Goal: Transaction & Acquisition: Purchase product/service

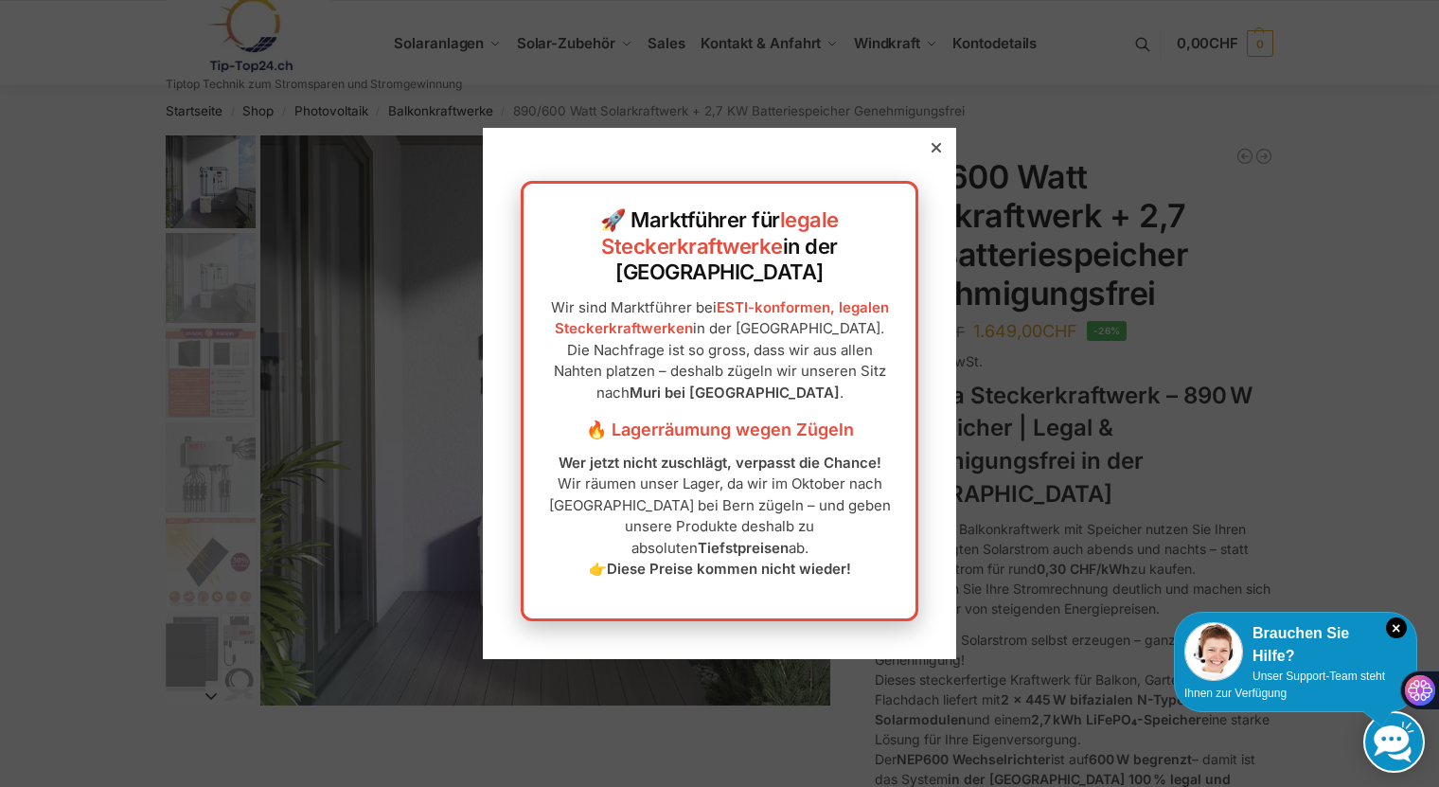
click at [932, 152] on icon at bounding box center [936, 147] width 9 height 9
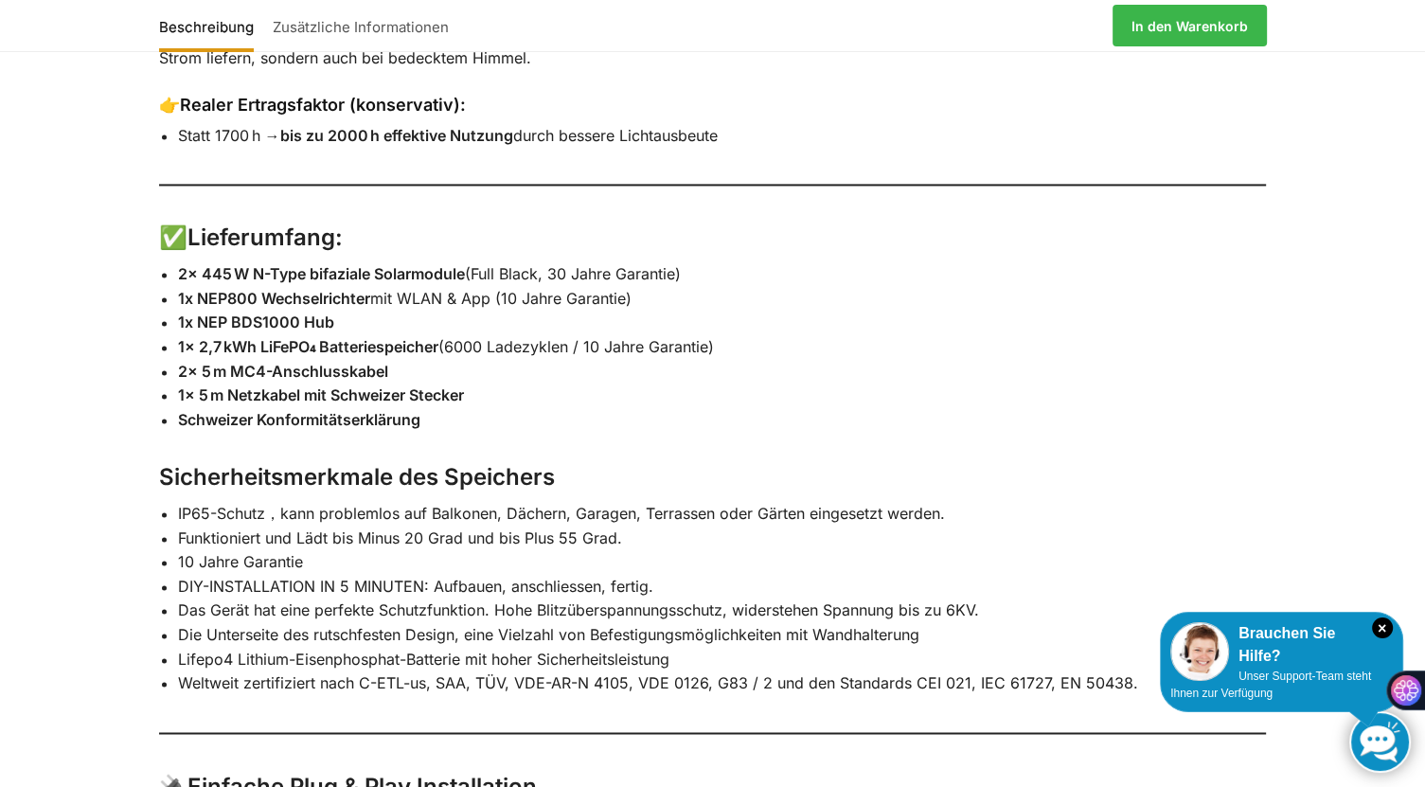
scroll to position [2802, 0]
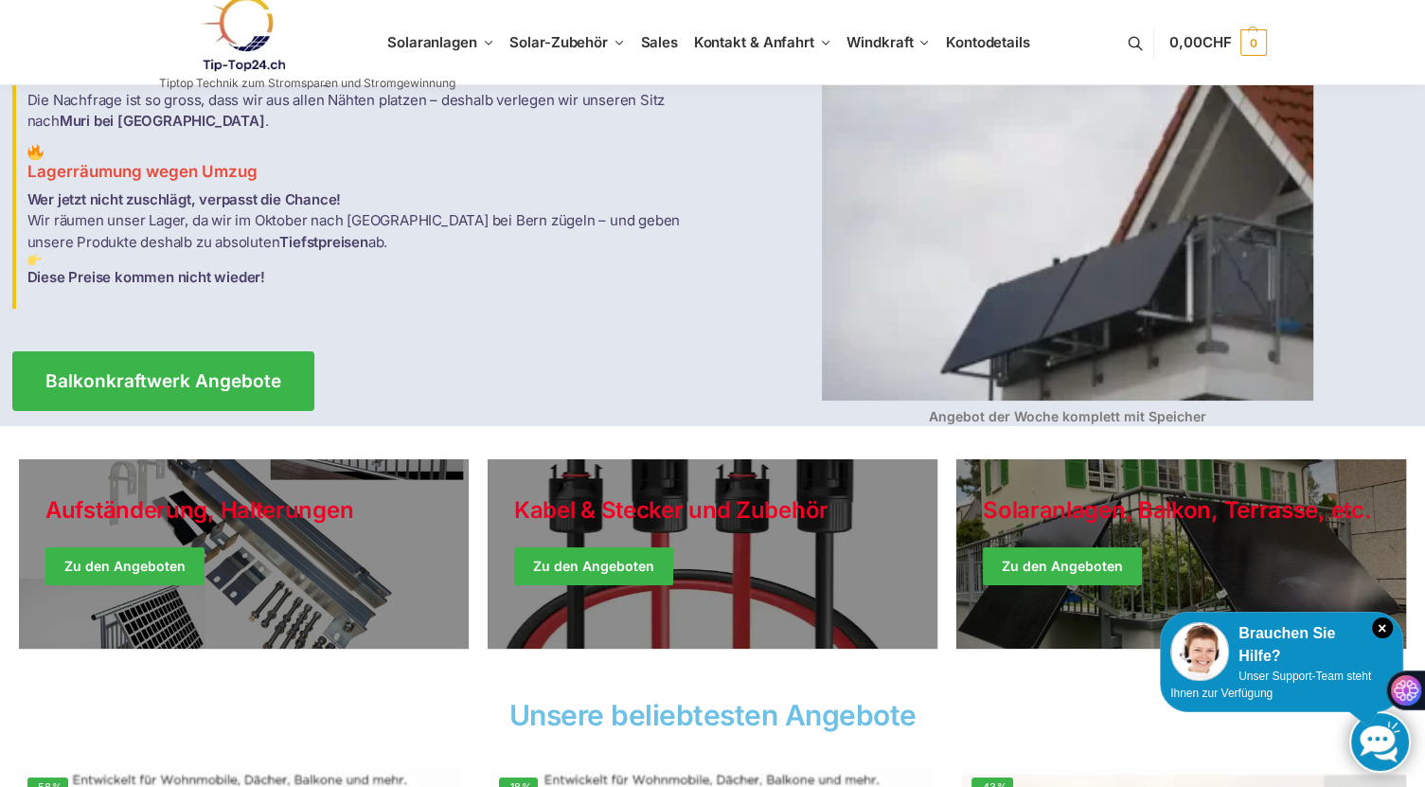
scroll to position [173, 0]
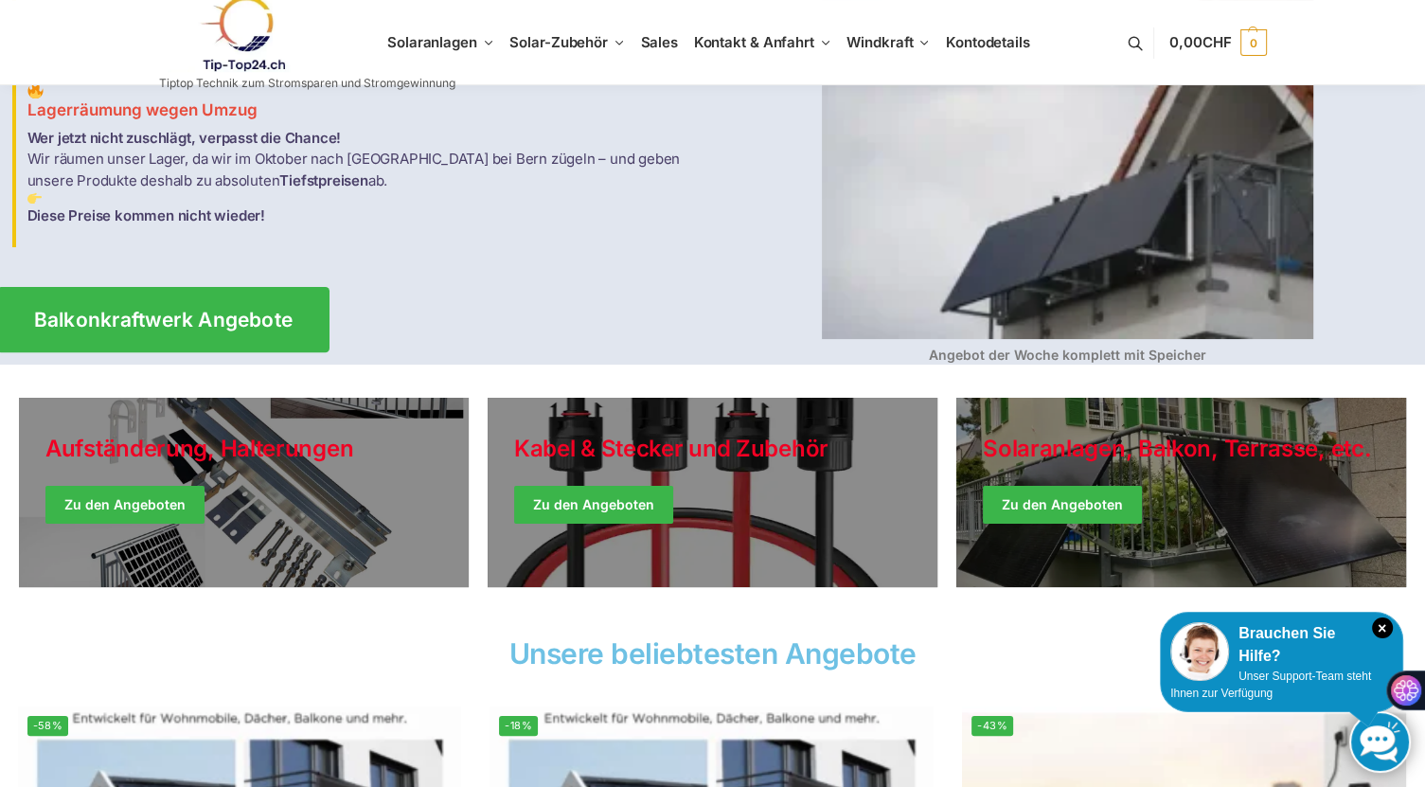
click at [223, 317] on span "Balkonkraftwerk Angebote" at bounding box center [162, 320] width 259 height 20
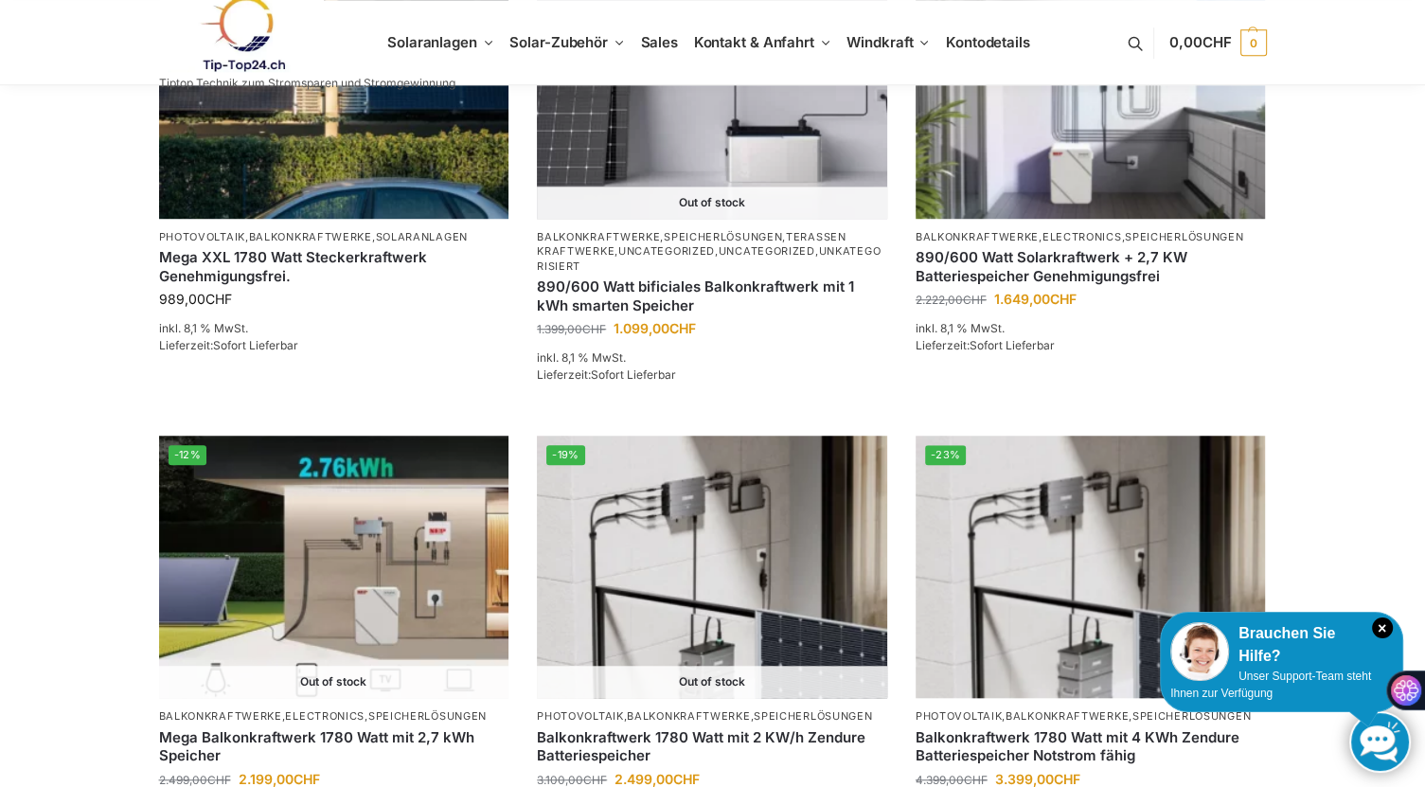
scroll to position [1382, 0]
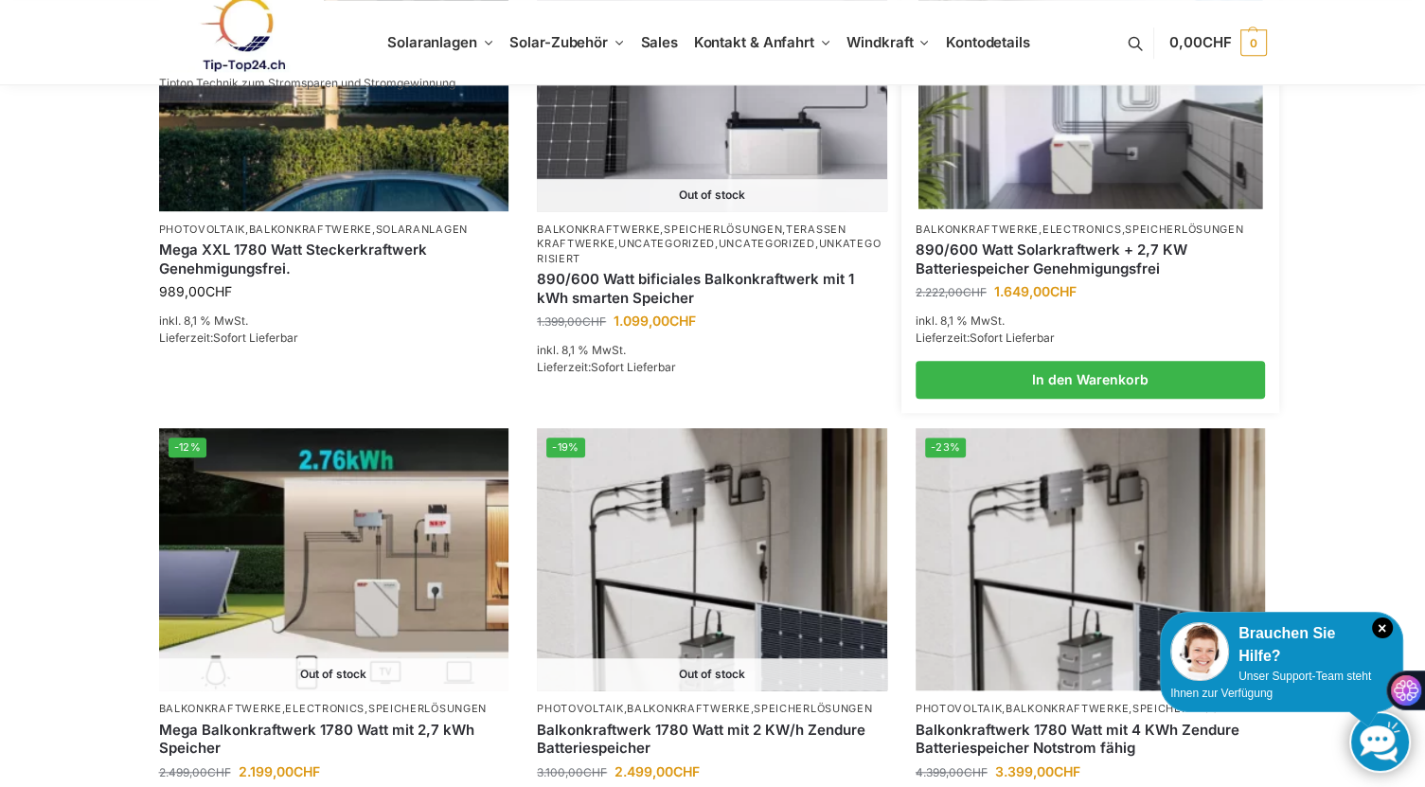
click at [1153, 241] on link "890/600 Watt Solarkraftwerk + 2,7 KW Batteriespeicher Genehmigungsfrei" at bounding box center [1090, 258] width 350 height 37
